Goal: Download file/media

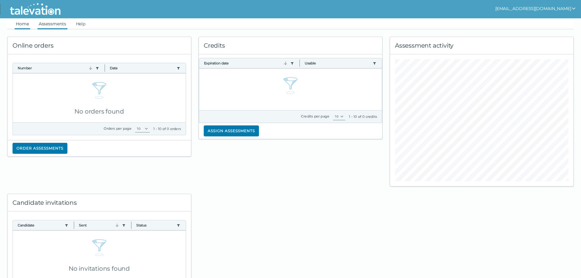
click at [53, 23] on link "Assessments" at bounding box center [53, 23] width 30 height 11
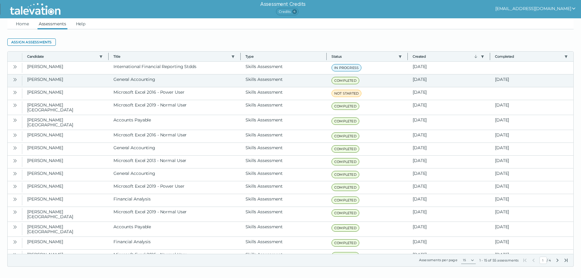
click at [16, 79] on icon "Open" at bounding box center [15, 79] width 5 height 5
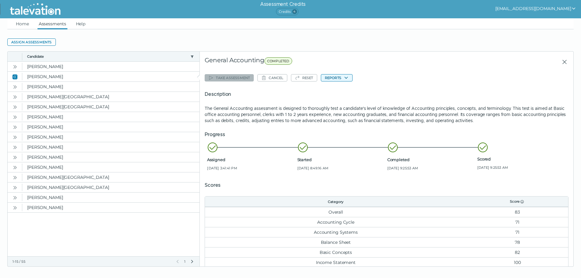
click at [337, 78] on button "Reports" at bounding box center [337, 77] width 32 height 7
click at [335, 90] on button "General Accounting" at bounding box center [345, 89] width 49 height 7
click at [21, 22] on link "Home" at bounding box center [23, 23] width 16 height 11
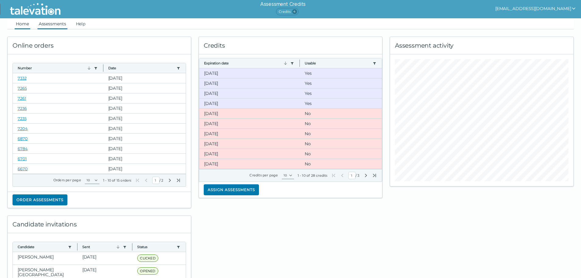
click at [56, 24] on link "Assessments" at bounding box center [53, 23] width 30 height 11
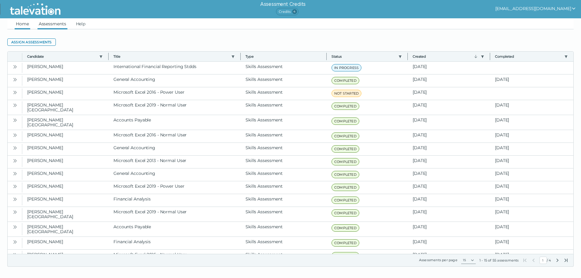
click at [19, 24] on link "Home" at bounding box center [23, 23] width 16 height 11
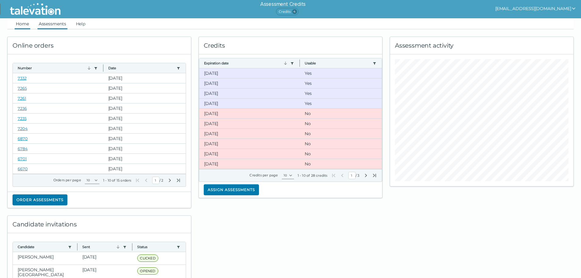
click at [46, 23] on link "Assessments" at bounding box center [53, 23] width 30 height 11
